Goal: Task Accomplishment & Management: Manage account settings

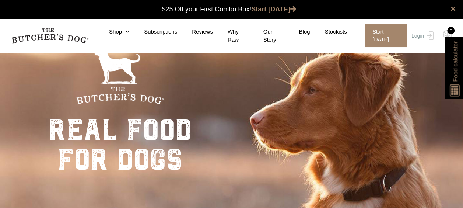
click at [0, 0] on img at bounding box center [0, 0] width 0 height 0
click at [428, 34] on img at bounding box center [429, 35] width 10 height 9
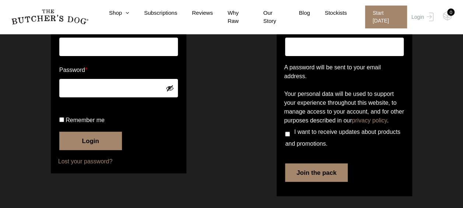
scroll to position [37, 0]
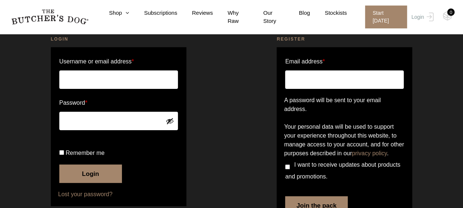
click at [150, 81] on input "Username or email address *" at bounding box center [118, 79] width 119 height 18
type input "[PERSON_NAME][EMAIL_ADDRESS][DOMAIN_NAME]"
click at [95, 183] on button "Login" at bounding box center [90, 173] width 63 height 18
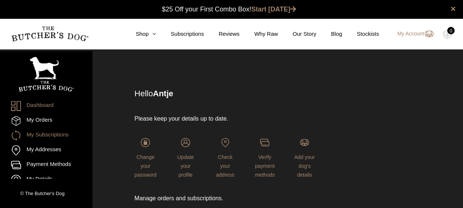
click at [43, 134] on link "My Subscriptions" at bounding box center [46, 135] width 70 height 10
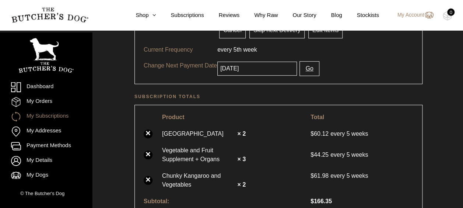
scroll to position [37, 0]
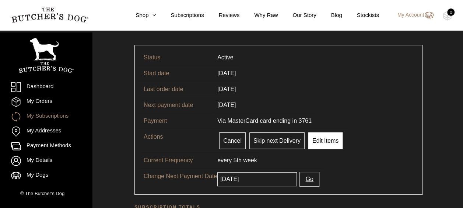
click at [330, 139] on link "Edit Items" at bounding box center [325, 140] width 34 height 17
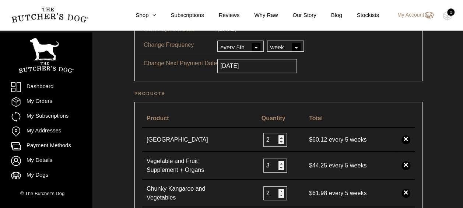
scroll to position [184, 0]
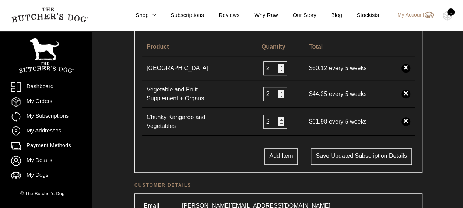
type input "2"
click at [281, 94] on input "2" at bounding box center [275, 94] width 24 height 14
type input "3"
click at [282, 118] on input "3" at bounding box center [275, 122] width 24 height 14
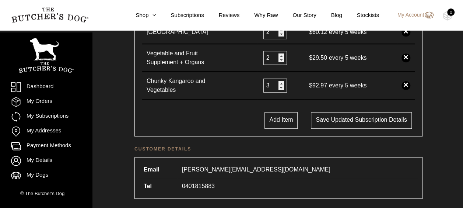
scroll to position [183, 0]
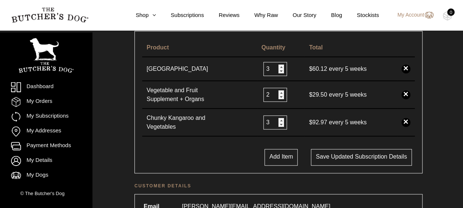
type input "3"
click at [281, 65] on input "3" at bounding box center [275, 69] width 24 height 14
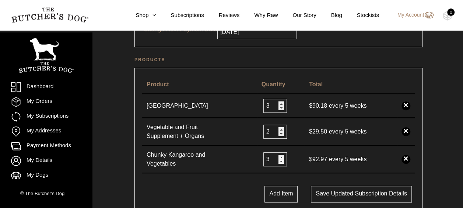
scroll to position [36, 0]
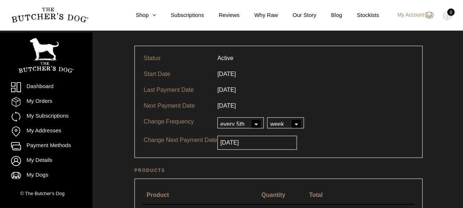
click at [266, 143] on input "2025-10-01" at bounding box center [257, 143] width 80 height 14
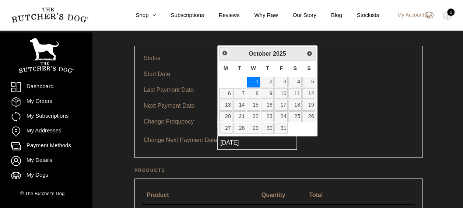
click at [223, 54] on span "Previous" at bounding box center [225, 53] width 6 height 6
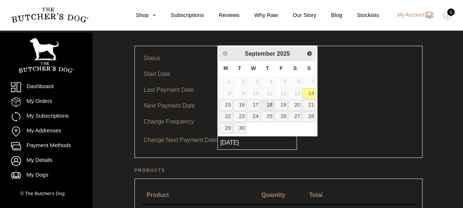
click at [271, 104] on link "18" at bounding box center [267, 104] width 13 height 11
type input "[DATE]"
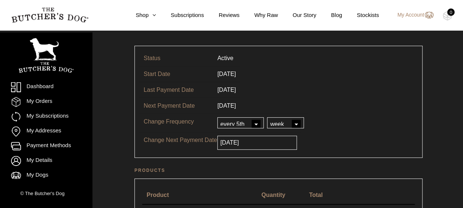
click at [311, 133] on tr "Change Next Payment Date 2025-09-18" at bounding box center [278, 142] width 278 height 21
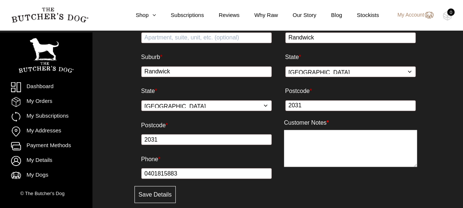
scroll to position [589, 0]
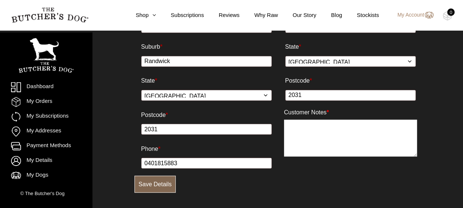
click at [162, 185] on button "Save Details" at bounding box center [154, 183] width 41 height 17
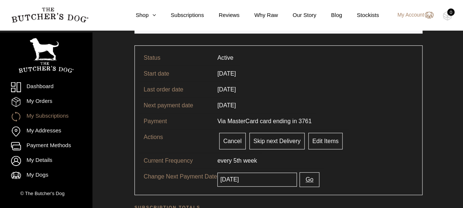
scroll to position [111, 0]
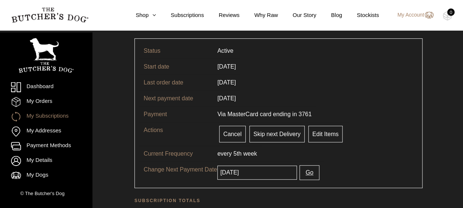
click at [323, 161] on tr "Change Next Payment Date [DATE] Go" at bounding box center [278, 172] width 278 height 22
click at [425, 15] on img at bounding box center [429, 15] width 10 height 9
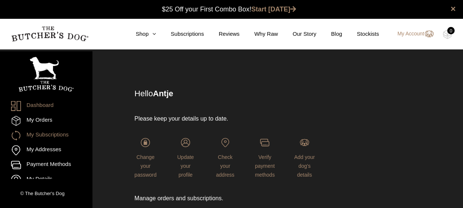
click at [48, 133] on link "My Subscriptions" at bounding box center [46, 135] width 70 height 10
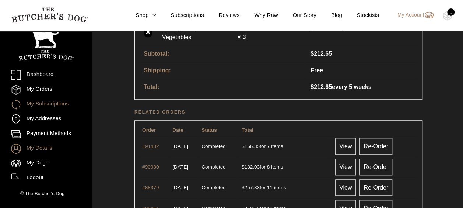
scroll to position [442, 0]
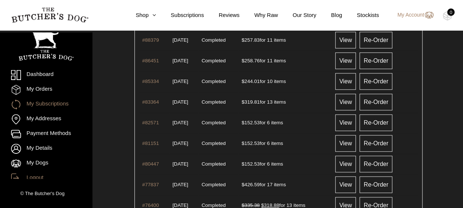
click at [32, 175] on link "Logout" at bounding box center [46, 178] width 70 height 10
